Goal: Task Accomplishment & Management: Manage account settings

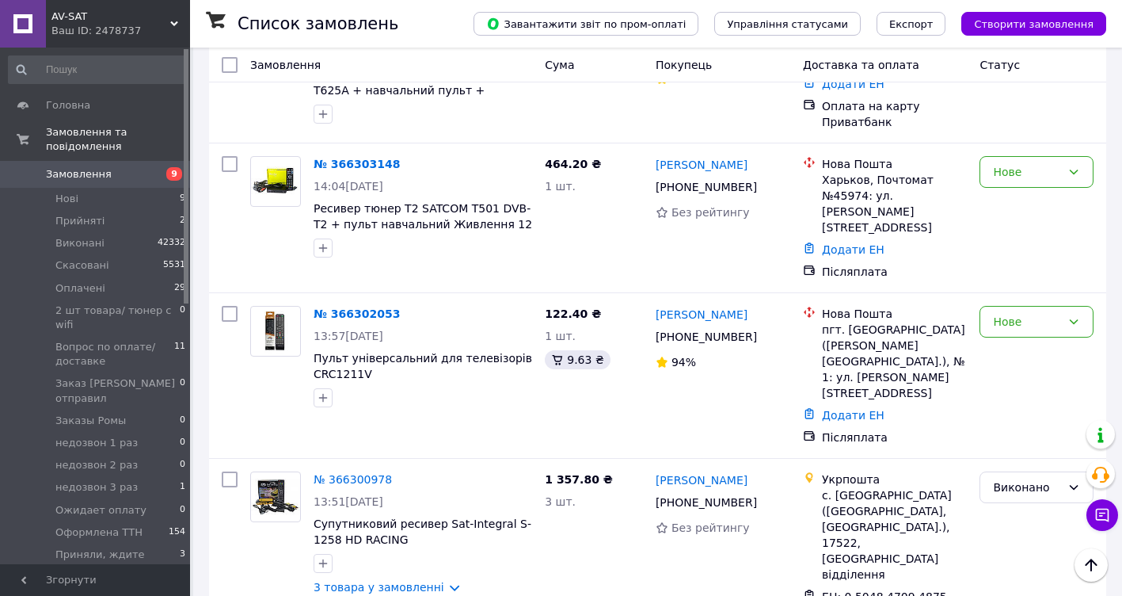
scroll to position [238, 0]
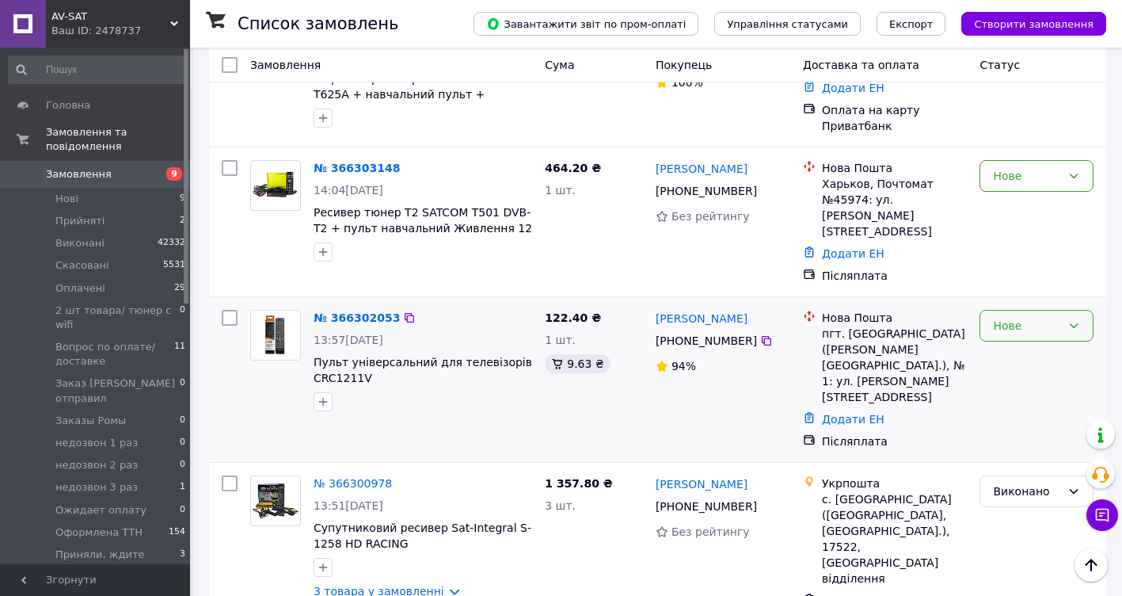
click at [1072, 319] on icon at bounding box center [1074, 325] width 13 height 13
click at [1010, 394] on li "недозвон 1 раз" at bounding box center [1036, 416] width 112 height 44
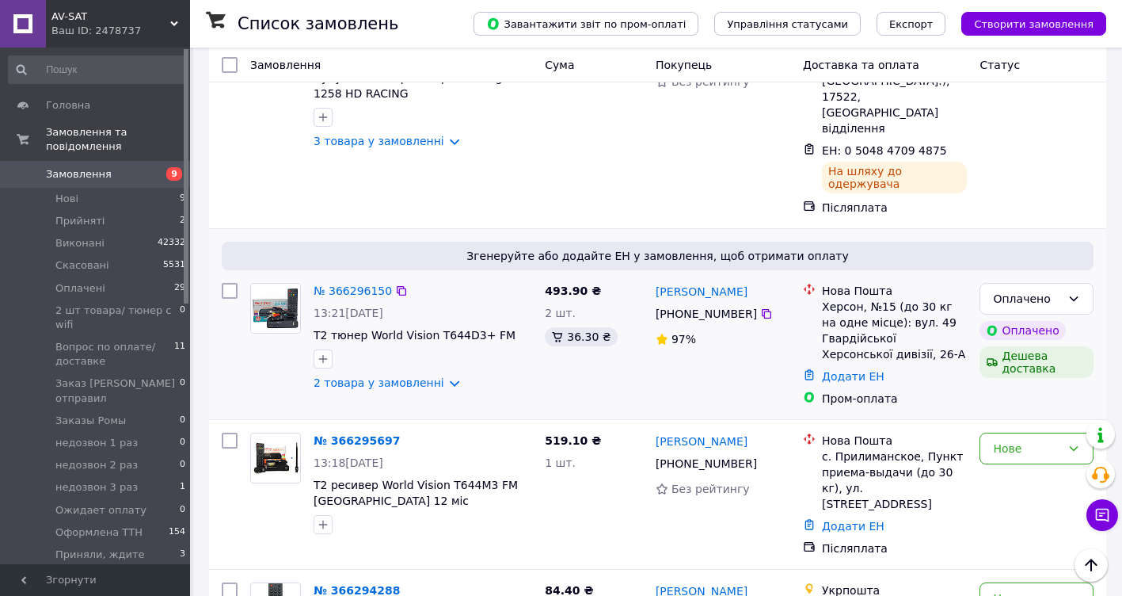
scroll to position [792, 0]
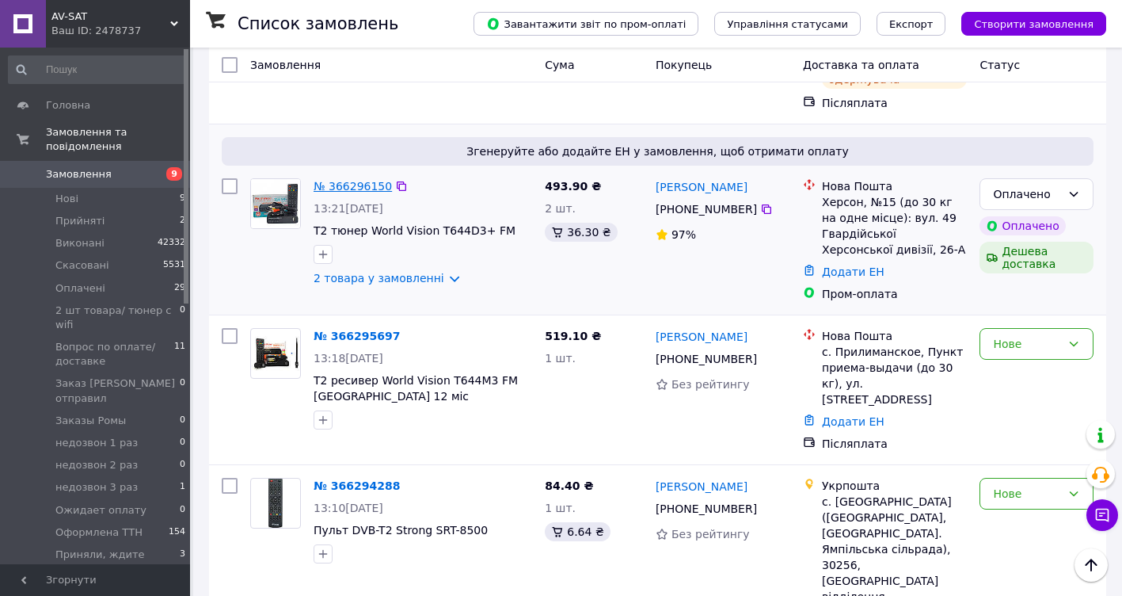
click at [333, 180] on link "№ 366296150" at bounding box center [353, 186] width 78 height 13
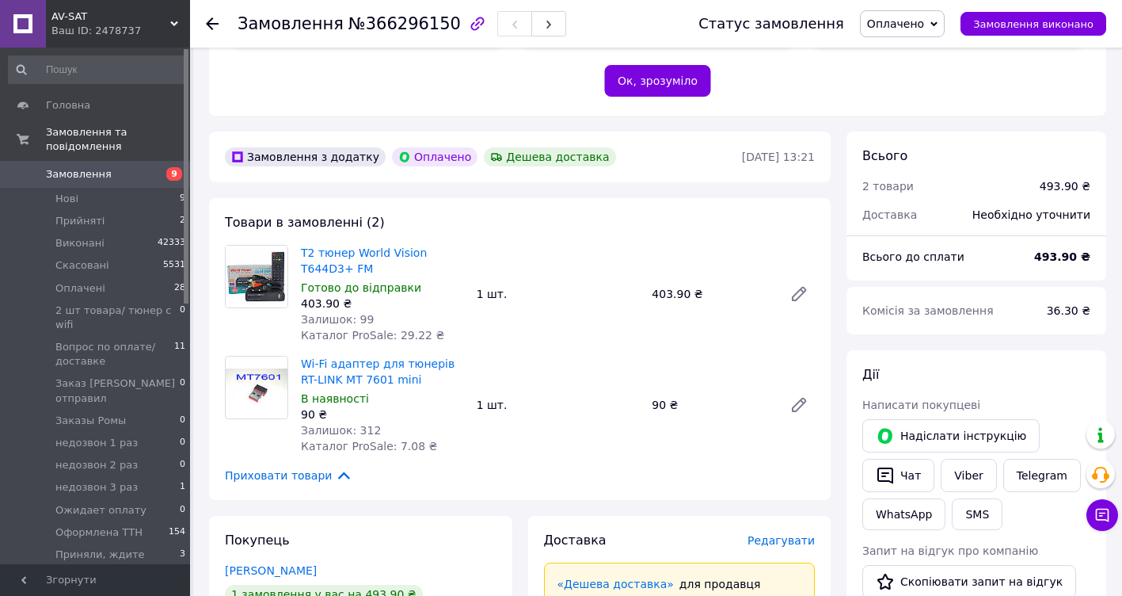
scroll to position [396, 0]
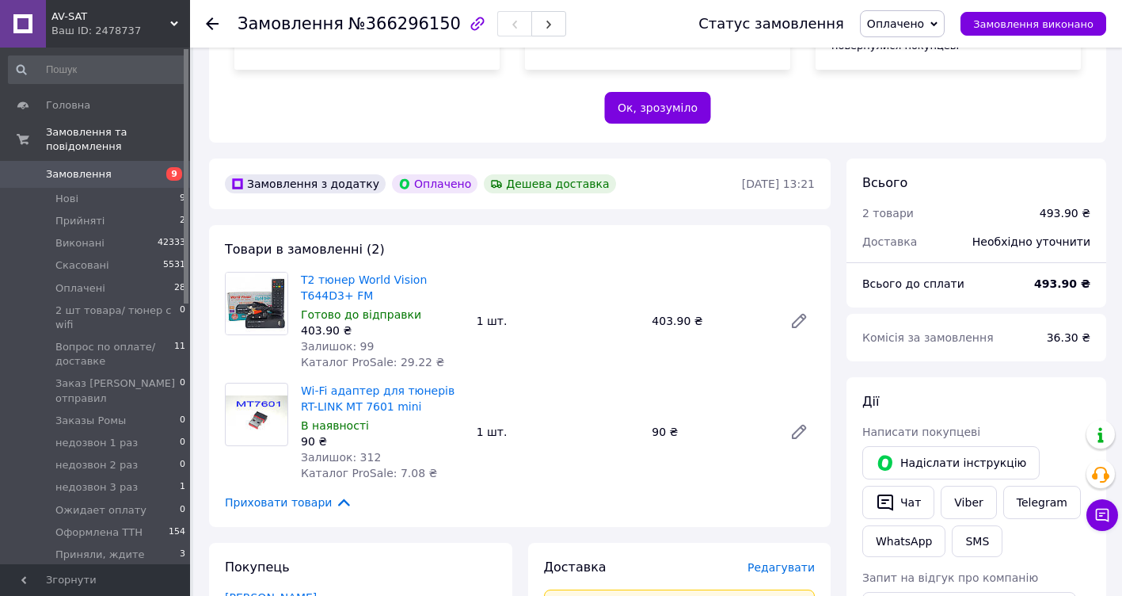
click at [209, 25] on use at bounding box center [212, 23] width 13 height 13
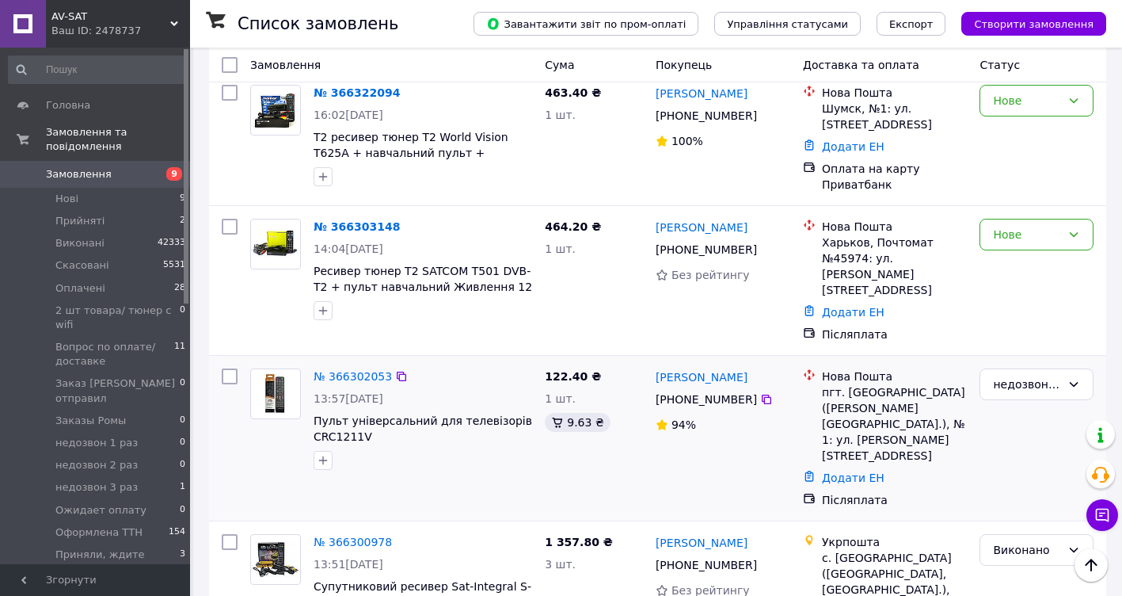
scroll to position [79, 0]
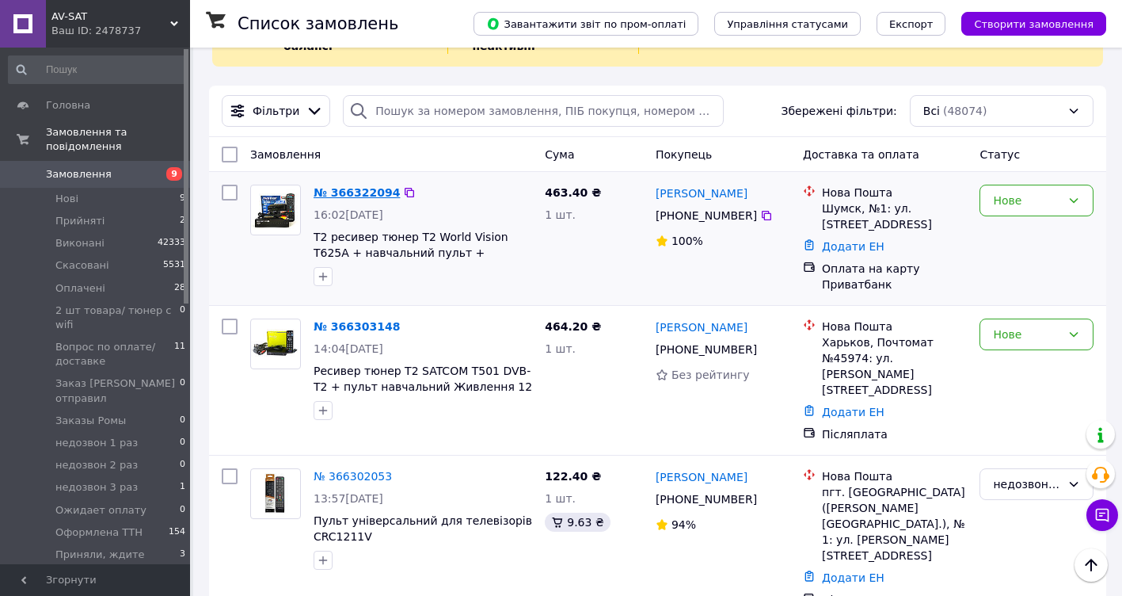
click at [347, 192] on link "№ 366322094" at bounding box center [357, 192] width 86 height 13
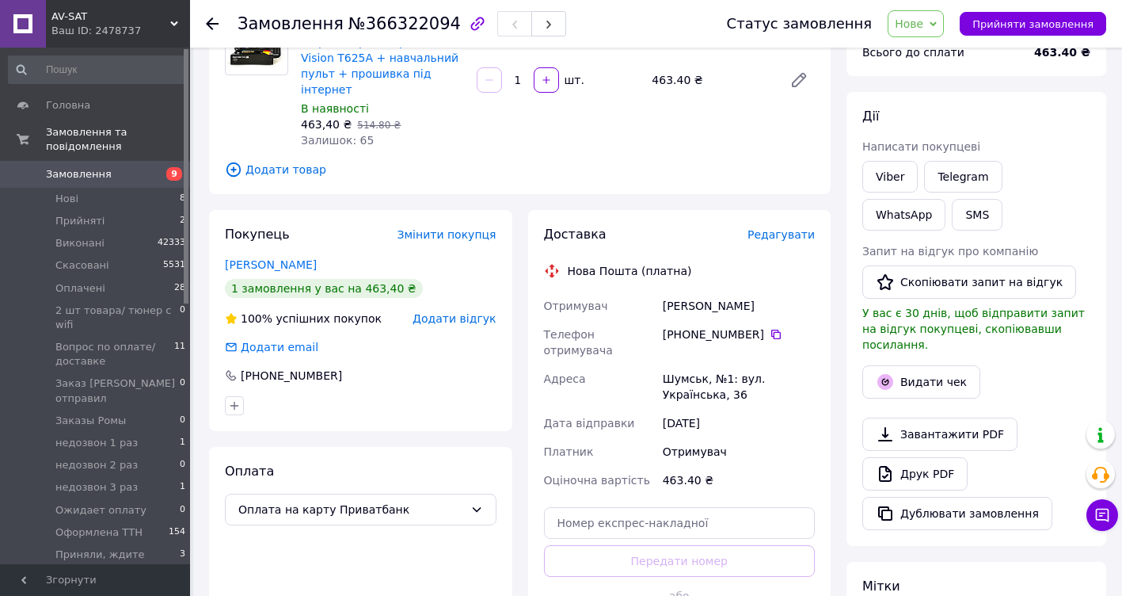
scroll to position [238, 0]
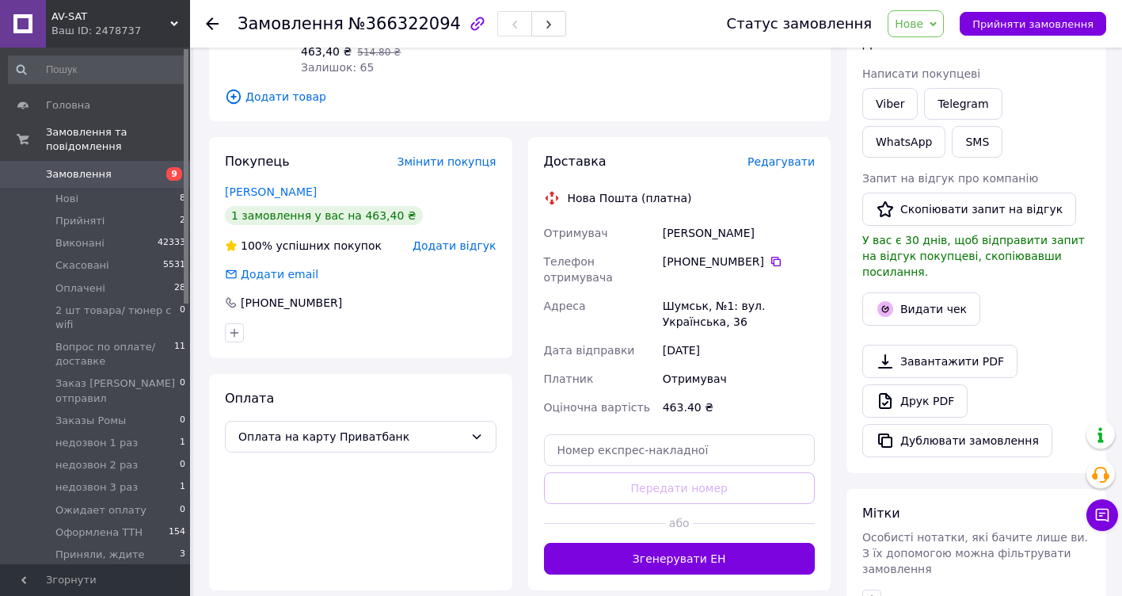
click at [937, 23] on icon at bounding box center [933, 23] width 7 height 5
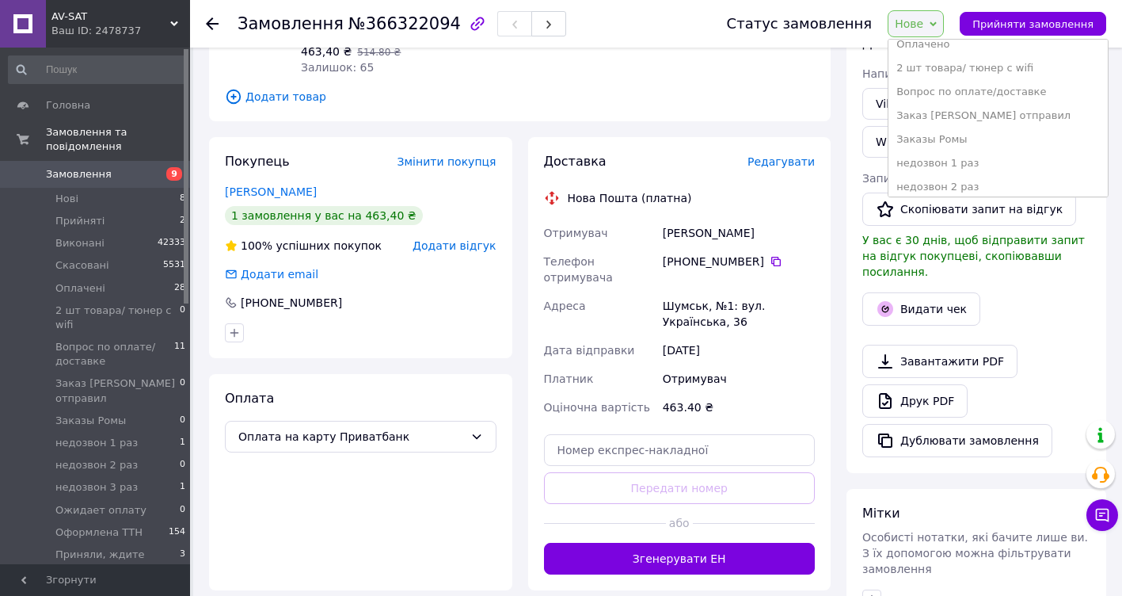
scroll to position [79, 0]
click at [942, 167] on li "недозвон 1 раз" at bounding box center [998, 166] width 219 height 24
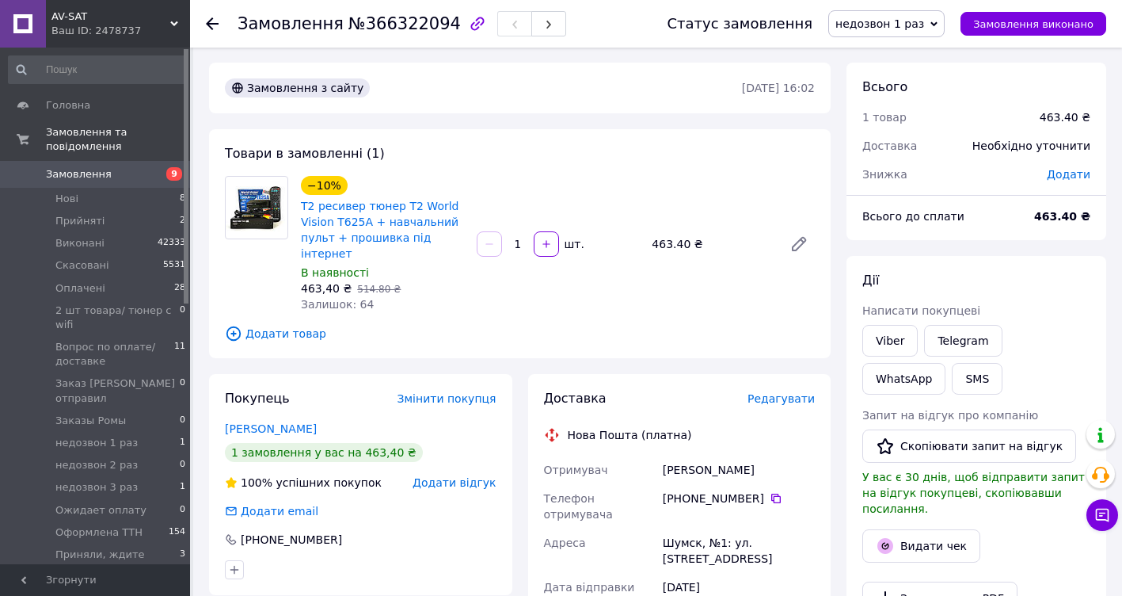
scroll to position [0, 0]
click at [213, 24] on use at bounding box center [212, 23] width 13 height 13
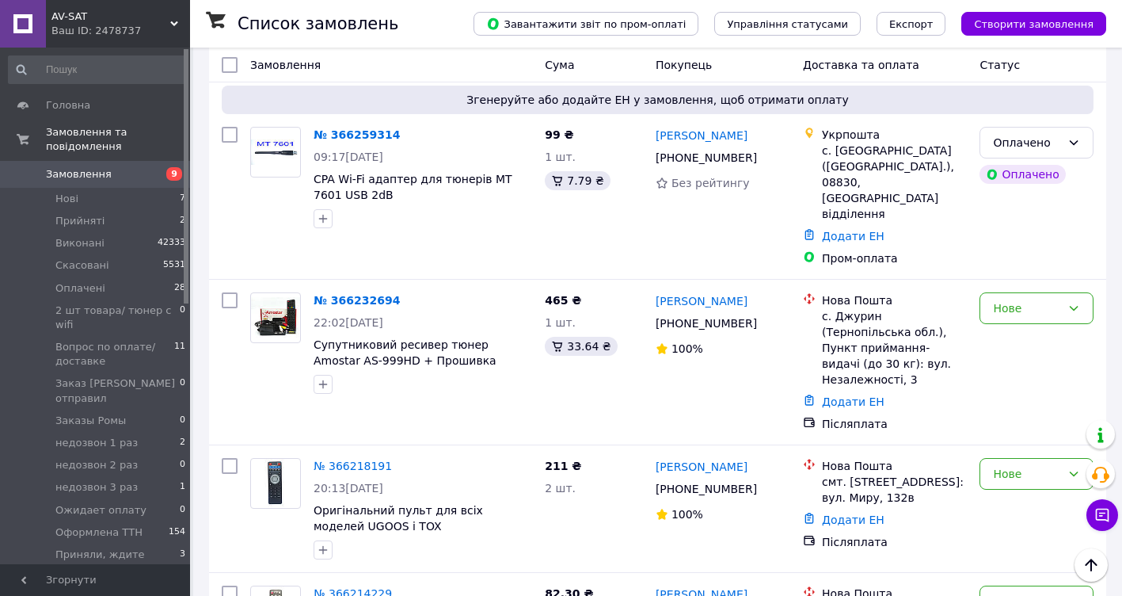
scroll to position [1505, 0]
